Goal: Navigation & Orientation: Find specific page/section

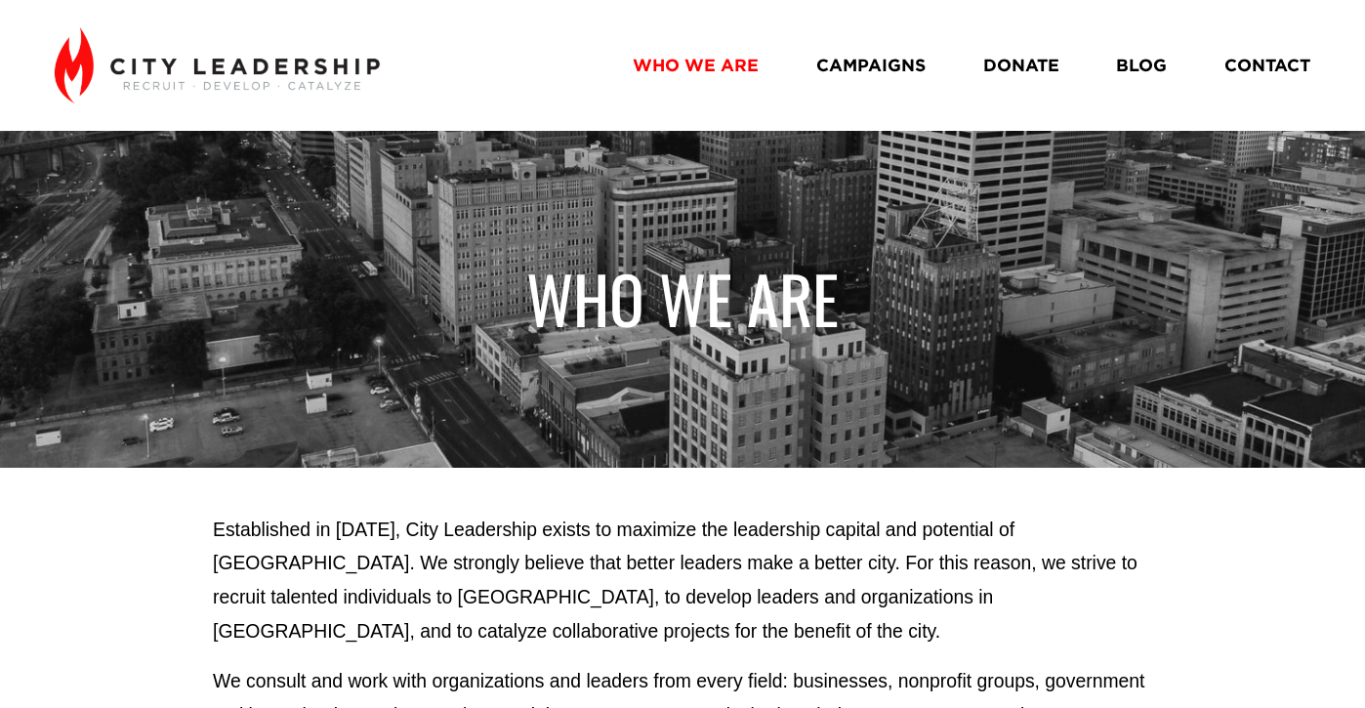
click at [865, 62] on link "CAMPAIGNS" at bounding box center [870, 65] width 109 height 34
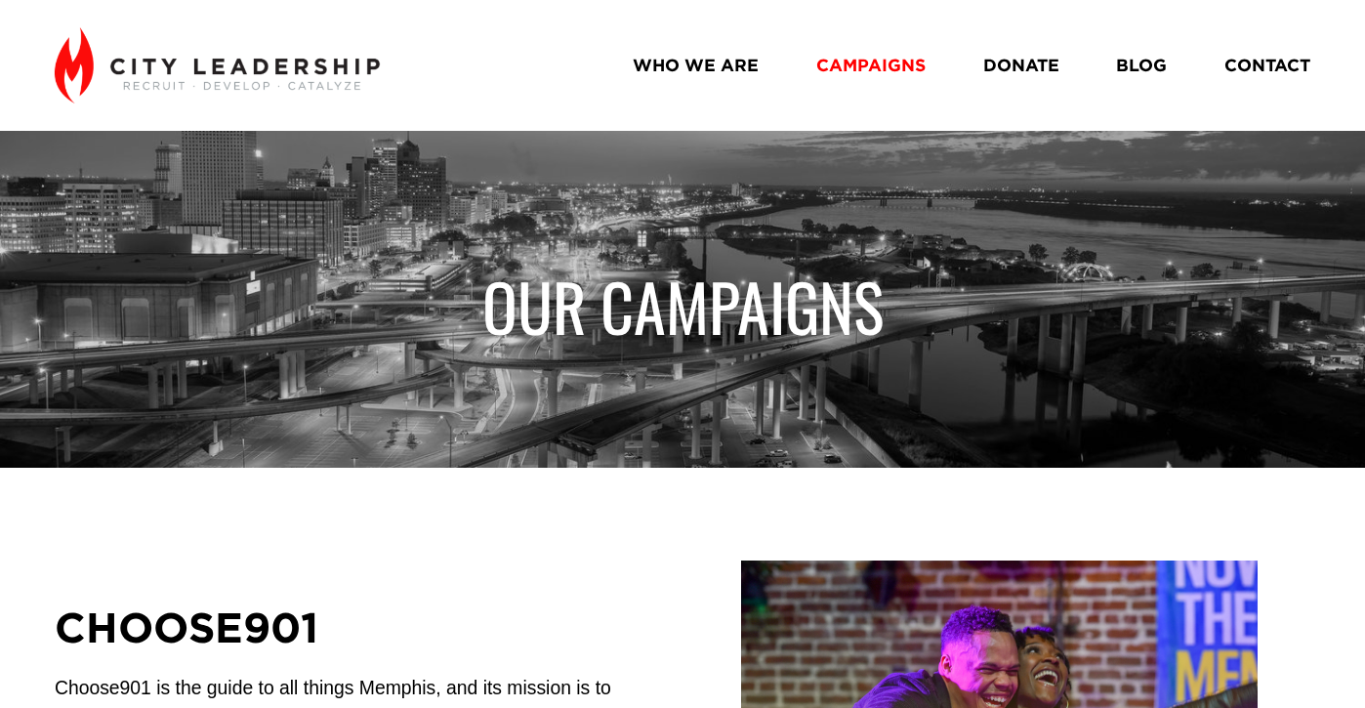
click at [1033, 52] on link "DONATE" at bounding box center [1021, 65] width 76 height 34
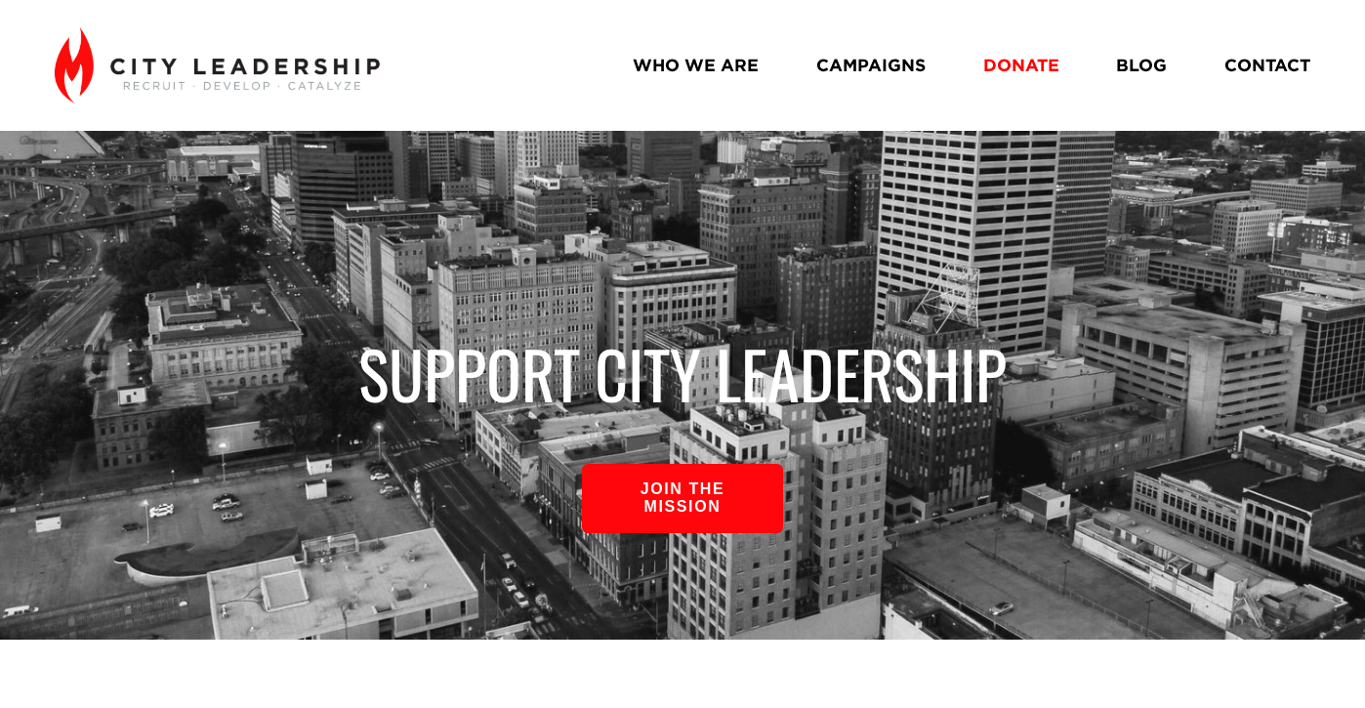
click at [1135, 67] on link "BLOG" at bounding box center [1141, 65] width 51 height 34
